Goal: Entertainment & Leisure: Consume media (video, audio)

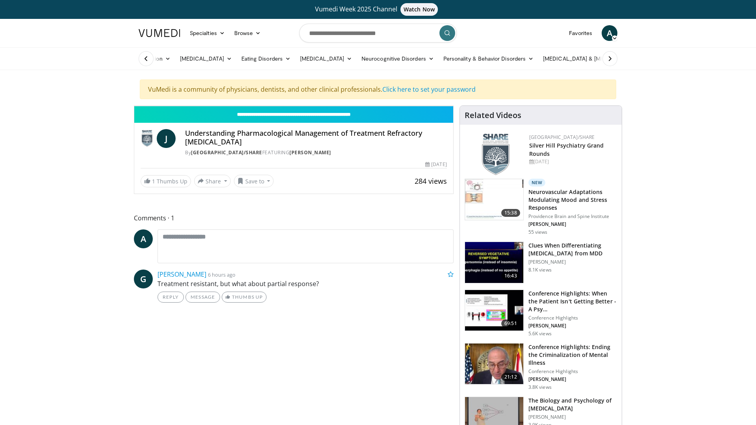
click at [305, 117] on icon "Video Player" at bounding box center [294, 106] width 22 height 22
click at [419, 106] on span "Video Player" at bounding box center [413, 99] width 11 height 16
click at [453, 106] on div "10 seconds Tap to unmute" at bounding box center [293, 106] width 319 height 0
click at [403, 39] on span "1.25x" at bounding box center [395, 35] width 14 height 8
click at [305, 117] on icon "Video Player" at bounding box center [294, 106] width 22 height 22
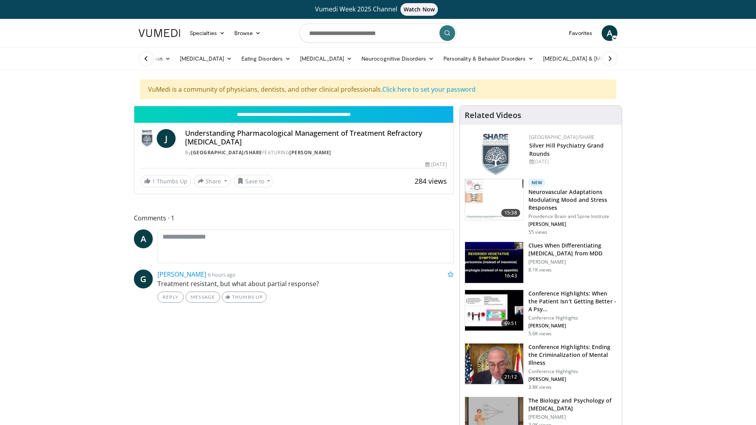
click at [401, 55] on span "1.5x" at bounding box center [395, 51] width 11 height 8
click at [435, 27] on li "1x" at bounding box center [395, 19] width 79 height 16
click at [435, 90] on li "2x" at bounding box center [395, 82] width 79 height 16
click at [435, 59] on li "1.5x" at bounding box center [395, 51] width 79 height 16
click at [305, 117] on icon "Video Player" at bounding box center [294, 106] width 22 height 22
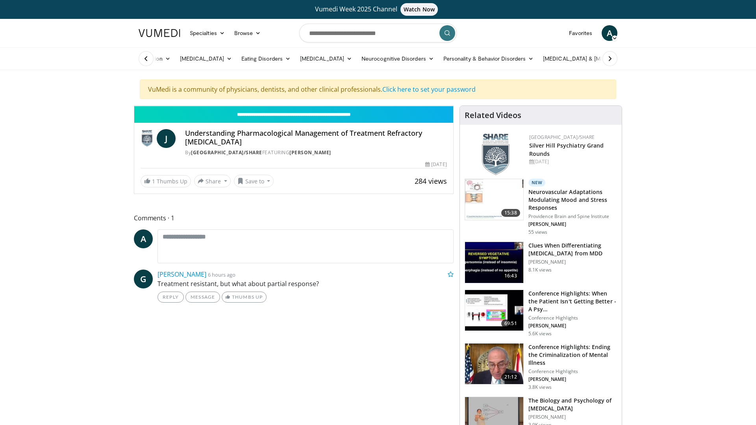
click at [0, 0] on icon "Video Player" at bounding box center [0, 0] width 0 height 0
click at [305, 117] on icon "Video Player" at bounding box center [294, 106] width 22 height 22
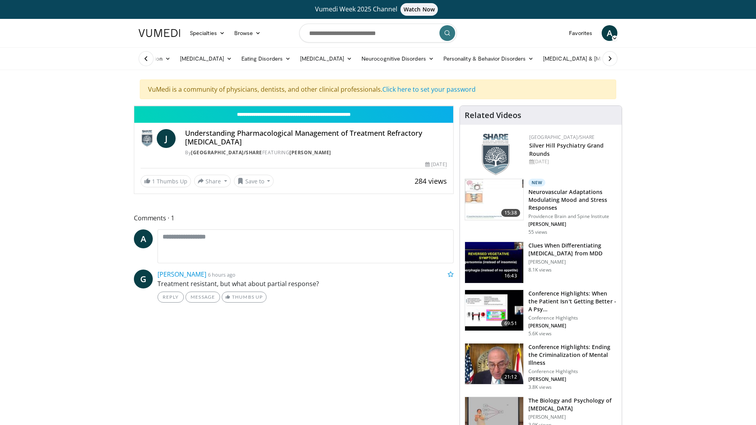
click at [420, 90] on div "Loaded : 61.53% 0:42:12 0:38:55" at bounding box center [293, 88] width 319 height 3
click at [0, 0] on div "Progress Bar" at bounding box center [0, 0] width 0 height 0
click at [312, 90] on div "0:39:09" at bounding box center [222, 88] width 177 height 3
click at [392, 90] on div "Loaded : 0.00% 0:36:28 0:36:28" at bounding box center [293, 86] width 319 height 7
click at [299, 90] on div "0:36:30" at bounding box center [216, 88] width 165 height 3
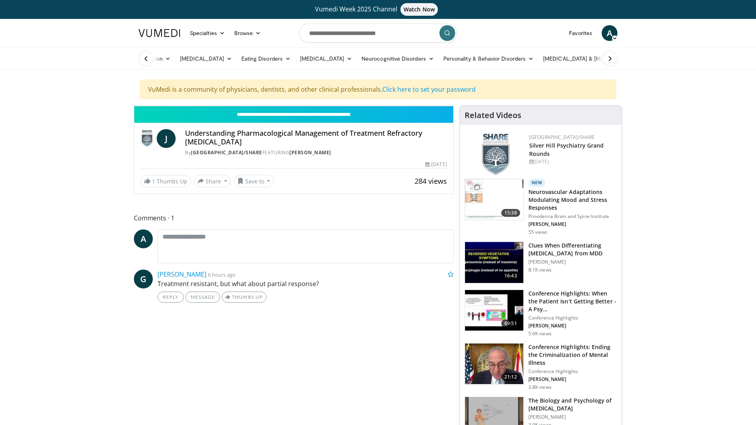
click at [379, 90] on div "Loaded : 51.35% 0:35:06 0:35:16" at bounding box center [293, 88] width 319 height 3
click at [299, 90] on div "Progress Bar" at bounding box center [296, 88] width 6 height 3
click at [433, 106] on video-js "**********" at bounding box center [293, 106] width 319 height 0
click at [433, 90] on div "Loaded : 60.82% 0:41:44 0:40:17" at bounding box center [293, 88] width 319 height 3
click at [317, 90] on div "0:40:20" at bounding box center [225, 88] width 183 height 3
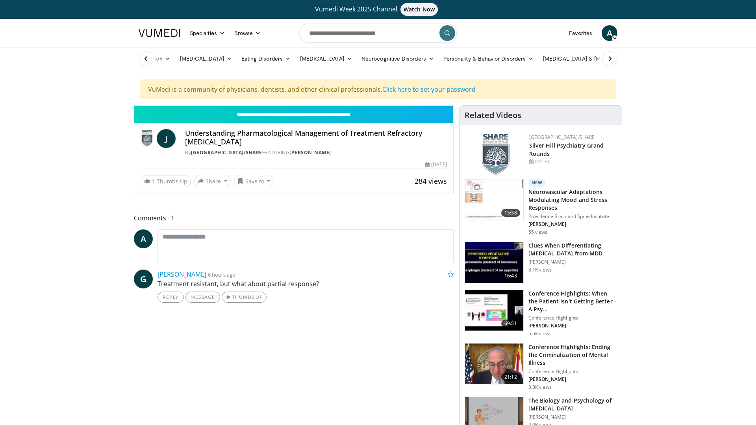
click at [315, 90] on div "0:39:59" at bounding box center [224, 88] width 181 height 3
click at [420, 90] on div "Loaded : 57.74% 0:39:32 0:39:09" at bounding box center [293, 88] width 319 height 3
click at [313, 90] on div "Progress Bar" at bounding box center [312, 88] width 2 height 3
click at [312, 90] on div "0:39:11" at bounding box center [222, 88] width 177 height 3
click at [453, 90] on div "Loaded : 72.89% 0:50:14 0:49:04" at bounding box center [293, 88] width 319 height 3
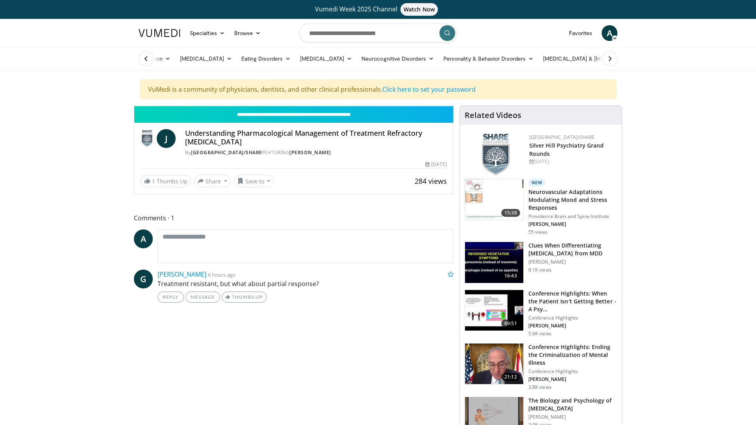
click at [453, 90] on div "Loaded : 0.00% 0:49:10 0:48:24" at bounding box center [293, 88] width 319 height 3
click at [354, 90] on div "0:48:29" at bounding box center [244, 88] width 220 height 3
click at [350, 90] on div "0:47:38" at bounding box center [242, 88] width 216 height 3
click at [195, 117] on icon "Video Player" at bounding box center [206, 106] width 22 height 22
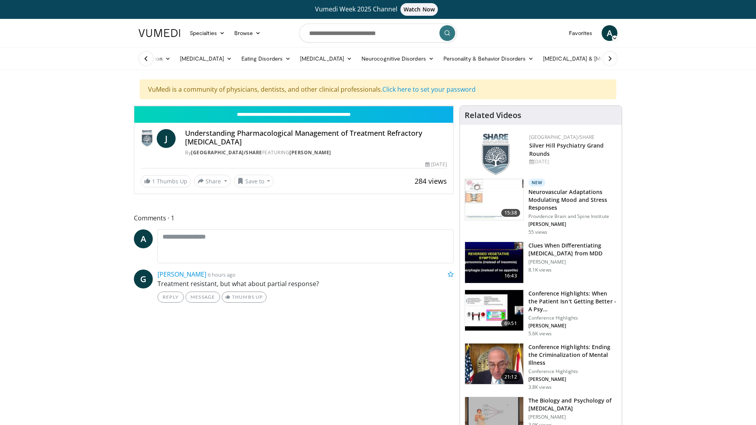
click at [195, 117] on icon "Video Player" at bounding box center [206, 106] width 22 height 22
click at [453, 90] on div "Loaded : 78.45% 0:54:08 0:52:48" at bounding box center [293, 88] width 319 height 3
click at [305, 117] on icon "Video Player" at bounding box center [294, 106] width 22 height 22
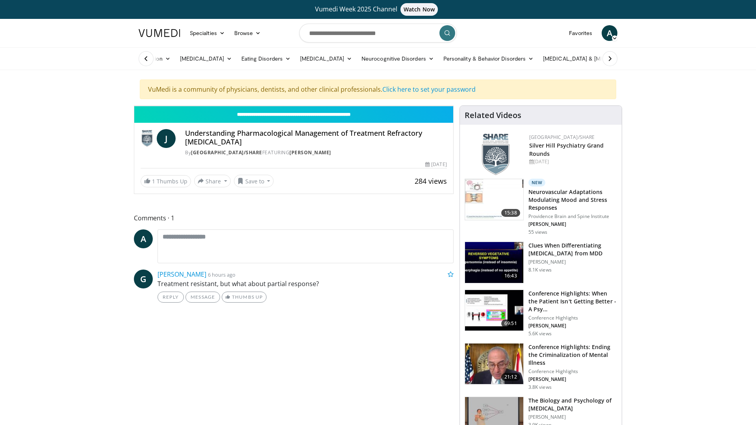
click at [453, 106] on span "Video Player" at bounding box center [445, 98] width 16 height 16
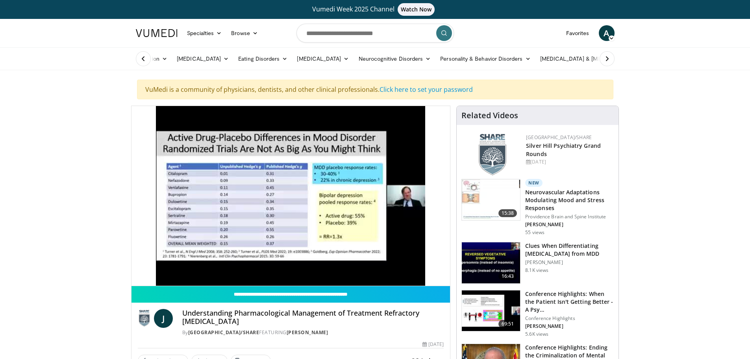
scroll to position [118, 0]
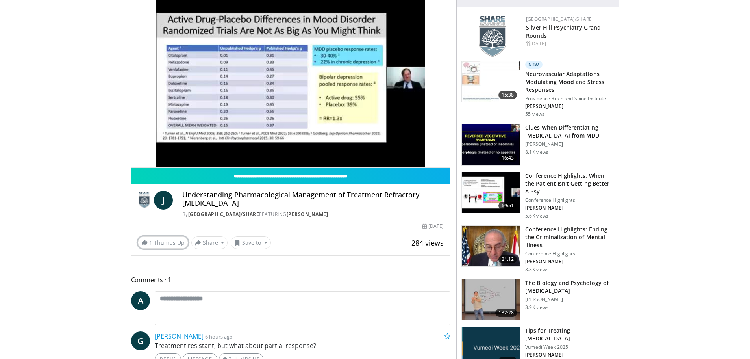
click at [159, 244] on link "1 Thumbs Up" at bounding box center [163, 242] width 50 height 12
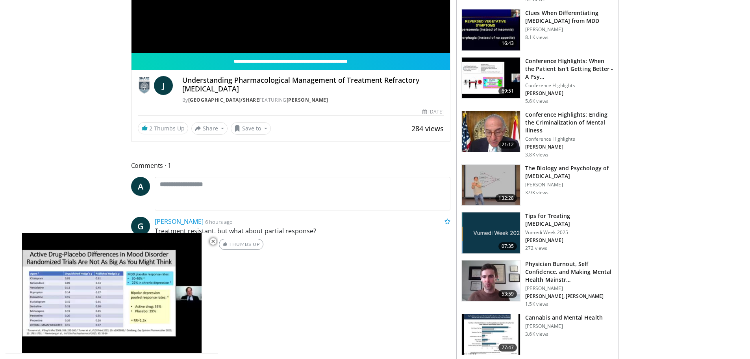
scroll to position [236, 0]
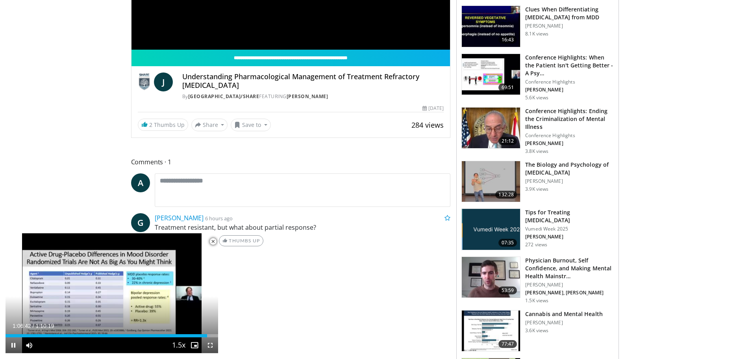
click at [212, 240] on span "Video Player" at bounding box center [213, 241] width 16 height 16
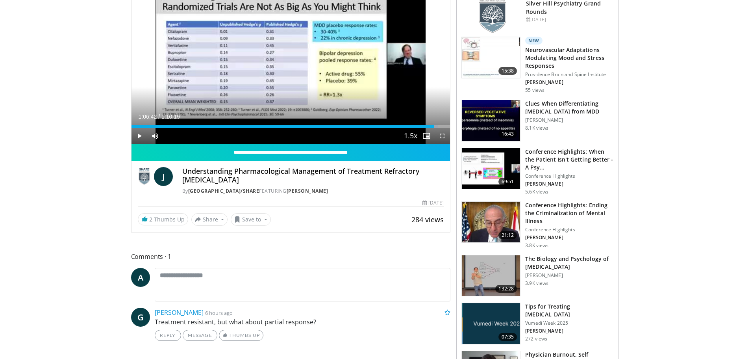
scroll to position [118, 0]
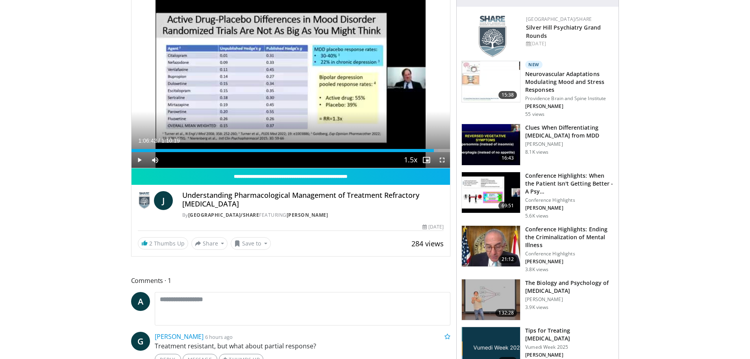
click at [289, 80] on icon "Video Player" at bounding box center [290, 78] width 22 height 22
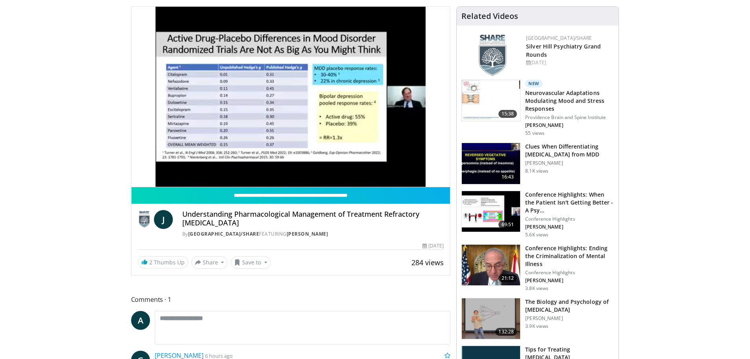
scroll to position [79, 0]
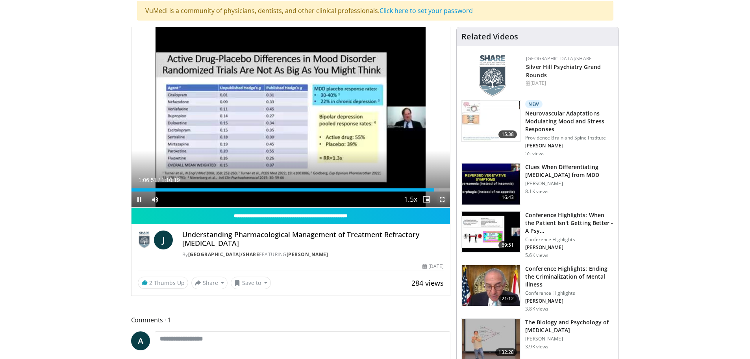
click at [442, 199] on span "Video Player" at bounding box center [442, 199] width 16 height 16
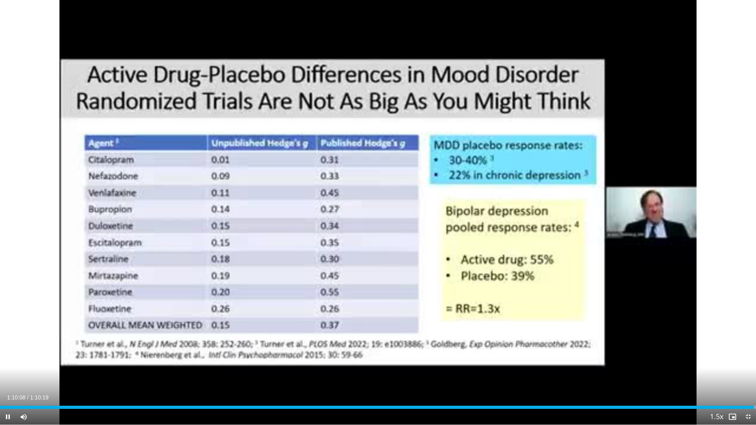
click at [377, 210] on icon "Video Player" at bounding box center [378, 212] width 22 height 22
click at [374, 204] on icon "Video Player" at bounding box center [378, 212] width 22 height 22
click at [746, 416] on span "Video Player" at bounding box center [748, 417] width 16 height 16
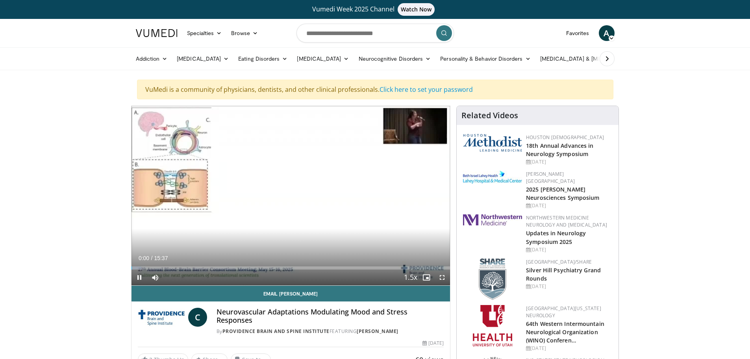
click at [283, 213] on div "10 seconds Tap to unmute" at bounding box center [290, 195] width 319 height 179
click at [290, 196] on icon "Video Player" at bounding box center [290, 195] width 22 height 22
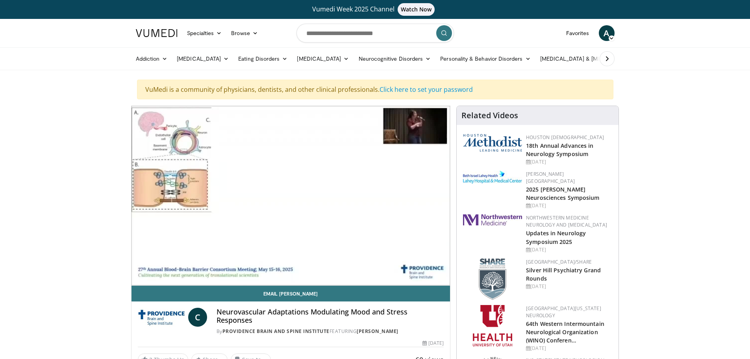
click at [290, 196] on div "10 seconds Tap to unmute" at bounding box center [290, 195] width 319 height 179
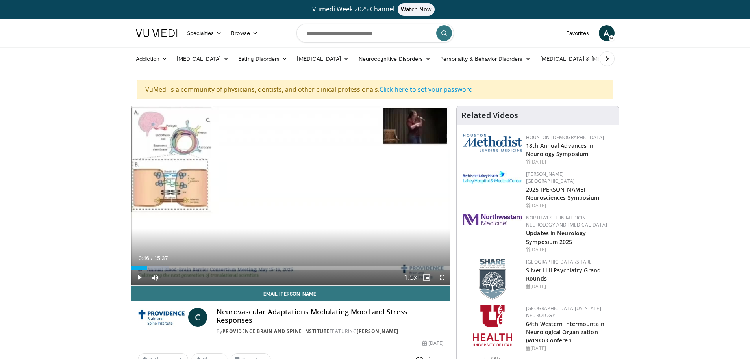
click at [290, 196] on div "10 seconds Tap to unmute" at bounding box center [290, 195] width 319 height 179
click at [286, 194] on icon "Video Player" at bounding box center [290, 195] width 22 height 22
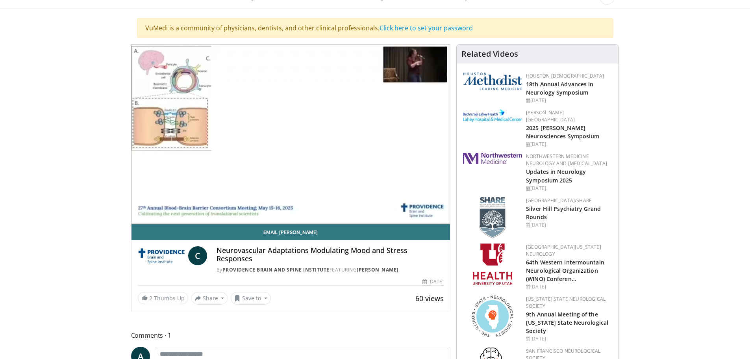
scroll to position [79, 0]
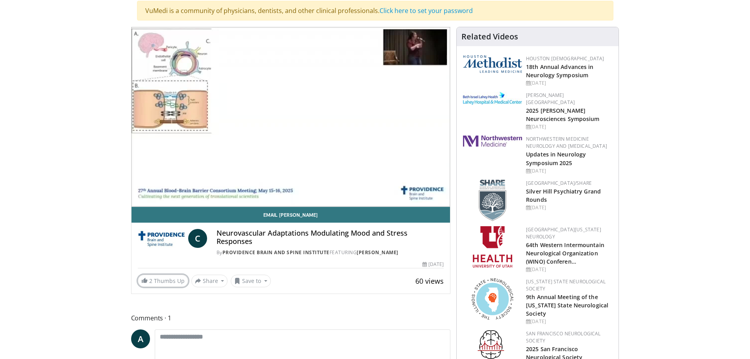
click at [156, 280] on link "2 Thumbs Up" at bounding box center [163, 280] width 50 height 12
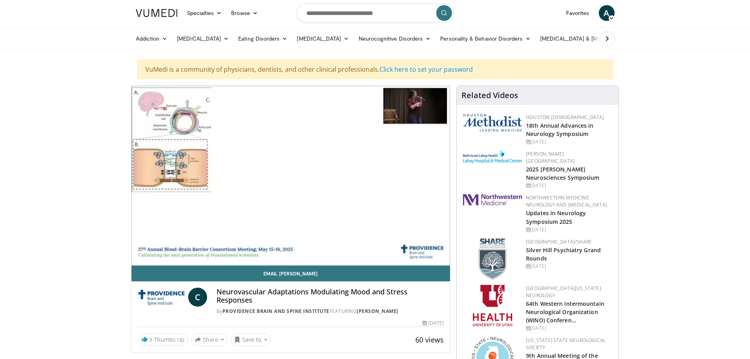
scroll to position [0, 0]
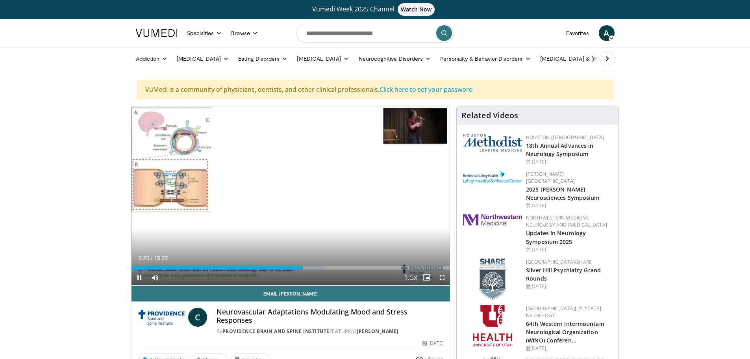
click at [314, 266] on div "Loaded : 60.34% 08:23 08:57" at bounding box center [290, 267] width 319 height 3
click at [327, 268] on div "Progress Bar" at bounding box center [320, 267] width 31 height 3
click at [336, 268] on div "Progress Bar" at bounding box center [333, 267] width 31 height 3
click at [348, 268] on div "Loaded : 68.81% 10:03 10:38" at bounding box center [290, 267] width 319 height 3
click at [365, 267] on div "Loaded : 70.92% 11:28 11:28" at bounding box center [290, 267] width 319 height 3
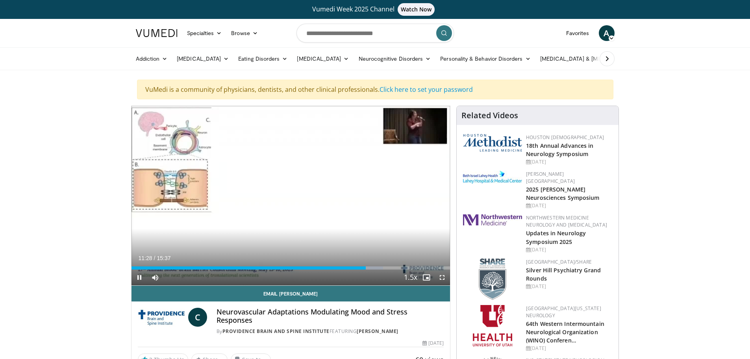
click at [386, 267] on div "Loaded : 78.98% 11:29 12:29" at bounding box center [290, 267] width 319 height 3
click at [392, 266] on div "Loaded : 84.69% 12:30 12:44" at bounding box center [290, 267] width 319 height 3
click at [408, 266] on div "Progress Bar" at bounding box center [398, 267] width 31 height 3
click at [395, 266] on div "Loaded : 94.98% 13:47 12:55" at bounding box center [290, 267] width 319 height 3
click at [395, 266] on div "Progress Bar" at bounding box center [395, 267] width 1 height 3
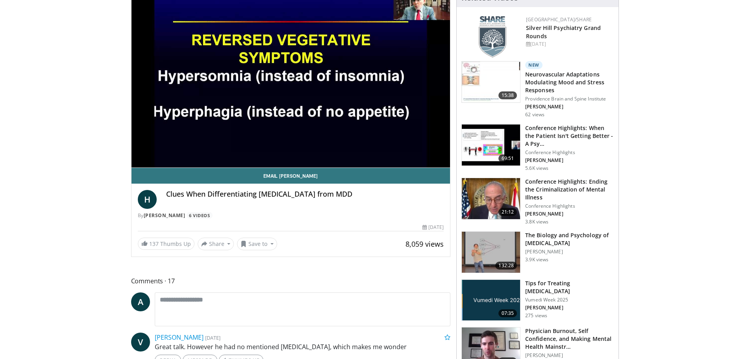
scroll to position [118, 0]
click at [166, 242] on link "137 Thumbs Up" at bounding box center [166, 243] width 57 height 12
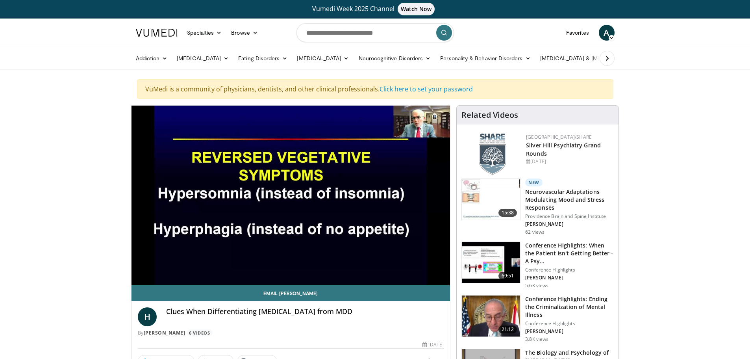
scroll to position [0, 0]
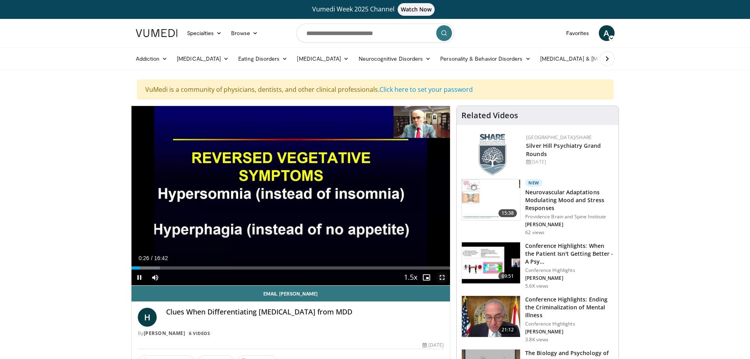
click at [439, 275] on span "Video Player" at bounding box center [442, 277] width 16 height 16
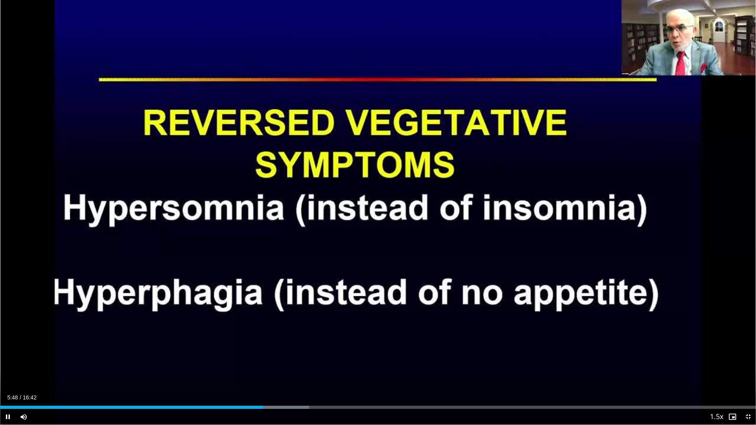
click at [376, 214] on icon "Video Player" at bounding box center [378, 212] width 22 height 22
click at [0, 0] on icon "Video Player" at bounding box center [0, 0] width 0 height 0
click at [376, 214] on icon "Video Player" at bounding box center [378, 212] width 22 height 22
click at [379, 214] on icon "Video Player" at bounding box center [378, 212] width 22 height 22
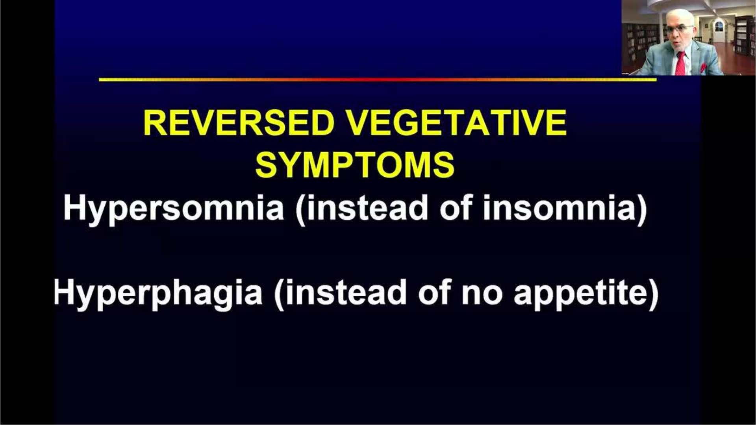
click at [379, 214] on div "10 seconds Tap to unmute" at bounding box center [378, 212] width 756 height 425
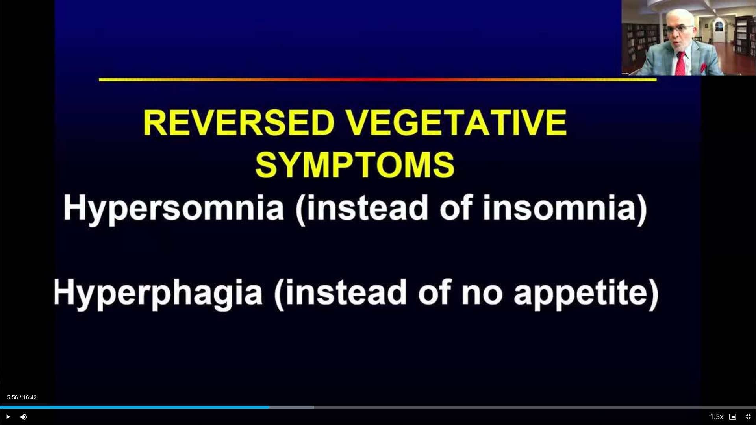
click at [370, 208] on icon "Video Player" at bounding box center [378, 212] width 22 height 22
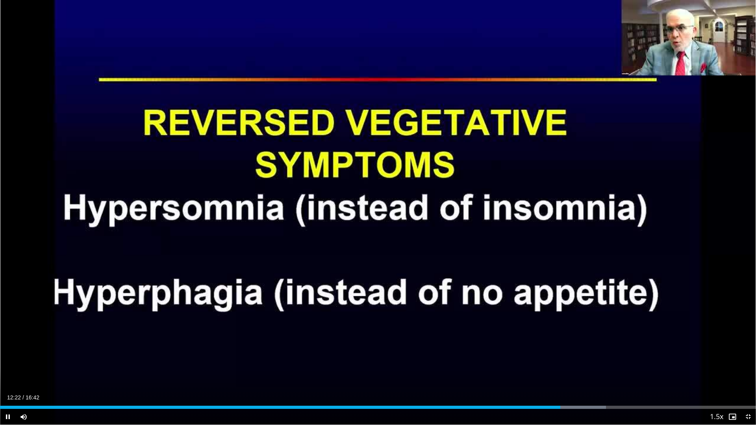
click at [387, 210] on icon "Video Player" at bounding box center [378, 212] width 22 height 22
click at [375, 211] on icon "Video Player" at bounding box center [378, 212] width 22 height 22
click at [381, 216] on icon "Video Player" at bounding box center [378, 212] width 22 height 22
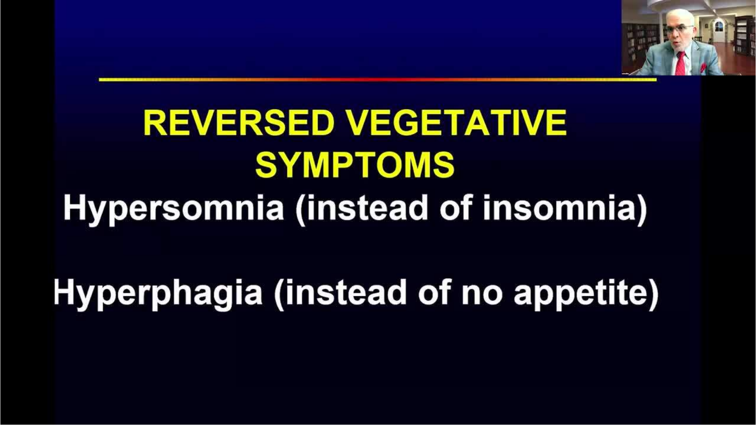
click at [381, 216] on div "10 seconds Tap to unmute" at bounding box center [378, 212] width 756 height 425
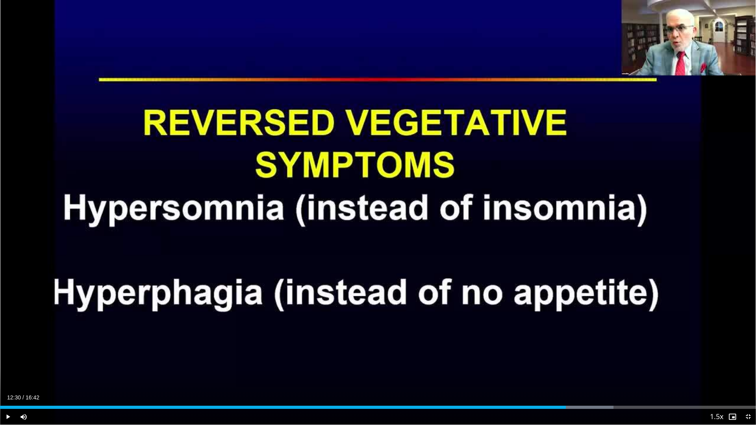
click at [374, 208] on icon "Video Player" at bounding box center [378, 212] width 22 height 22
click at [327, 340] on div "10 seconds Tap to unmute" at bounding box center [378, 212] width 756 height 425
click at [391, 211] on div "Video Player" at bounding box center [377, 213] width 453 height 16
click at [377, 212] on icon "Video Player" at bounding box center [378, 212] width 22 height 22
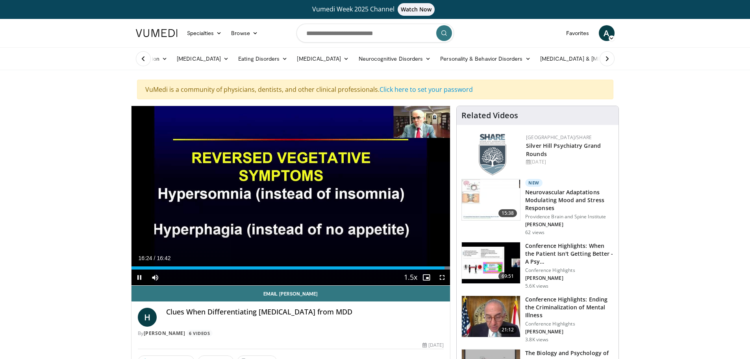
click at [198, 191] on icon "Video Player" at bounding box center [203, 195] width 22 height 22
click at [201, 195] on icon "Video Player" at bounding box center [203, 195] width 22 height 22
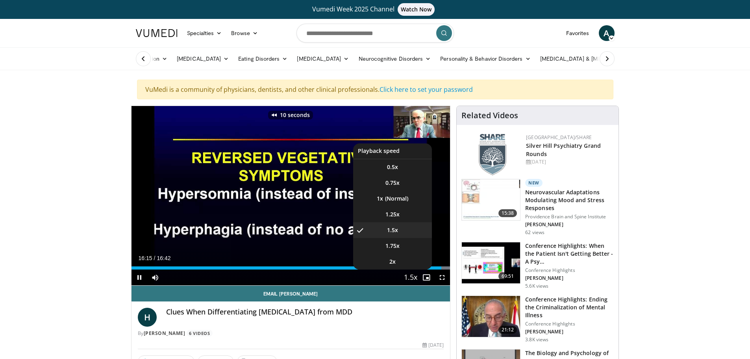
click at [413, 277] on span "Video Player" at bounding box center [410, 278] width 11 height 16
click at [398, 199] on li "1x" at bounding box center [392, 198] width 79 height 16
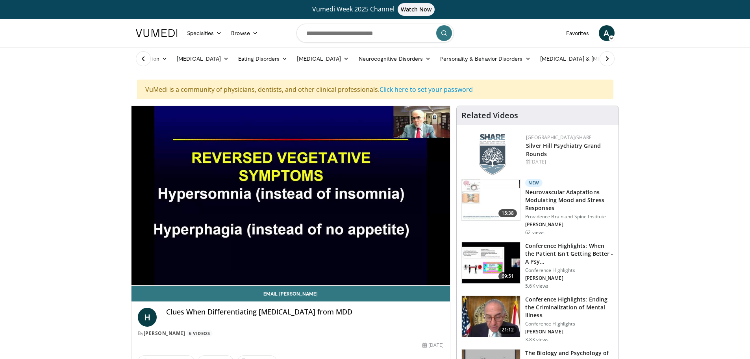
click at [493, 323] on img at bounding box center [491, 316] width 58 height 41
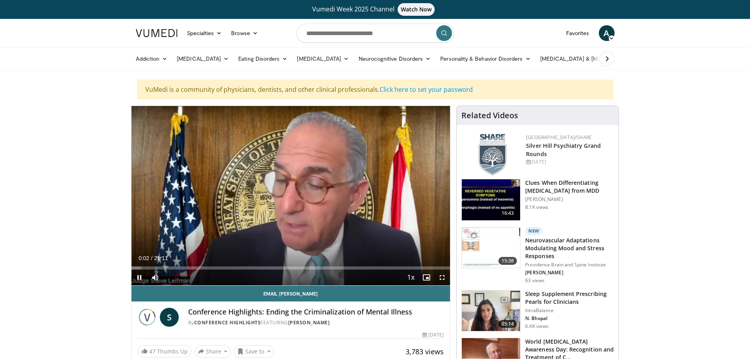
click at [290, 198] on icon "Video Player" at bounding box center [290, 195] width 22 height 22
